Goal: Task Accomplishment & Management: Use online tool/utility

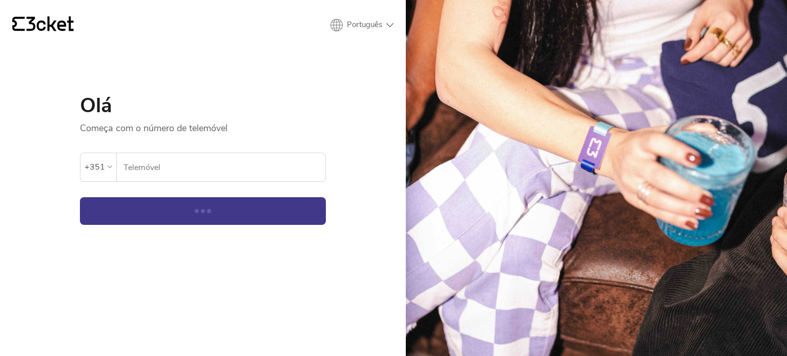
click at [228, 163] on input "Telemóvel" at bounding box center [224, 167] width 202 height 28
type input "932509515"
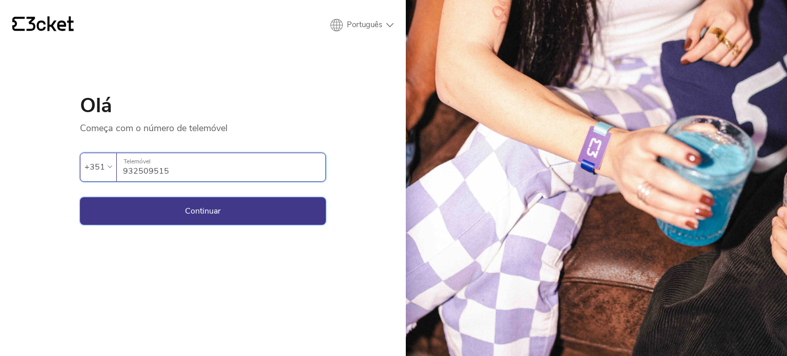
click at [215, 199] on button "Continuar" at bounding box center [203, 211] width 246 height 28
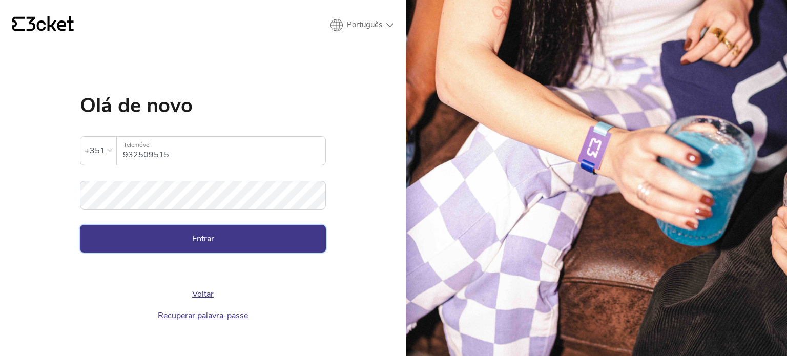
click at [212, 243] on button "Entrar" at bounding box center [203, 239] width 246 height 28
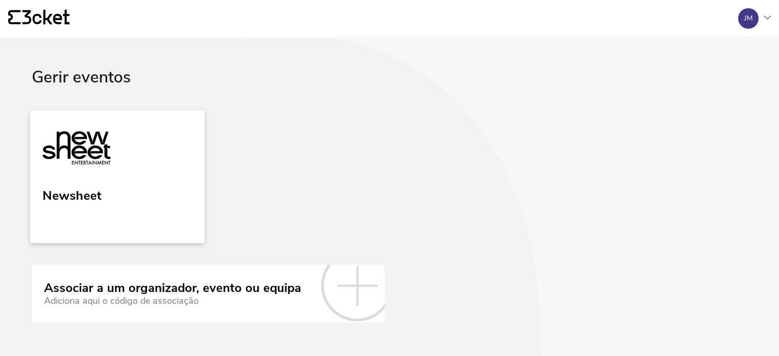
click at [123, 155] on link "Newsheet" at bounding box center [117, 176] width 175 height 133
